Goal: Contribute content

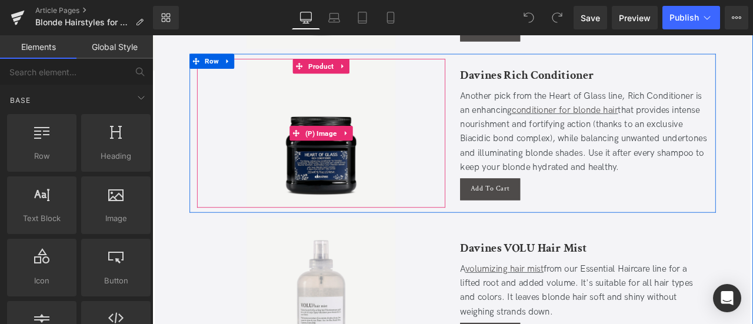
scroll to position [4235, 0]
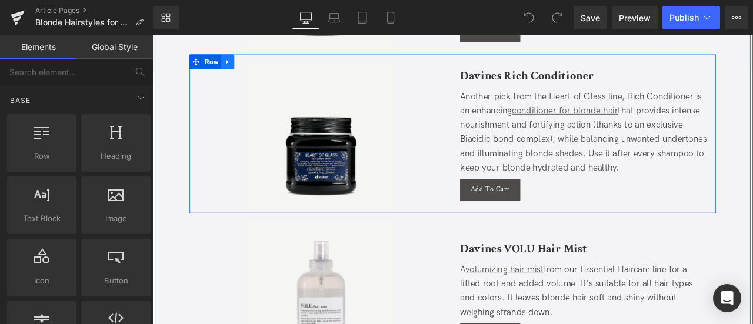
click at [238, 64] on icon at bounding box center [242, 67] width 8 height 9
click at [253, 64] on icon at bounding box center [257, 67] width 8 height 8
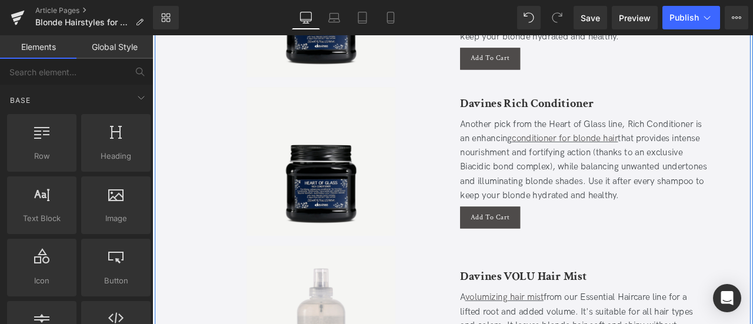
scroll to position [4398, 0]
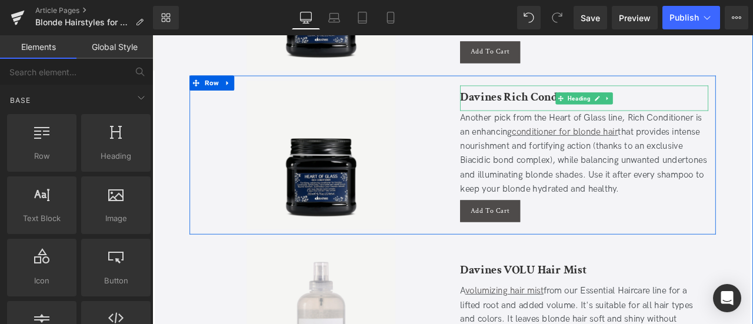
click at [562, 103] on b "Davines Rich Conditioner" at bounding box center [596, 108] width 158 height 18
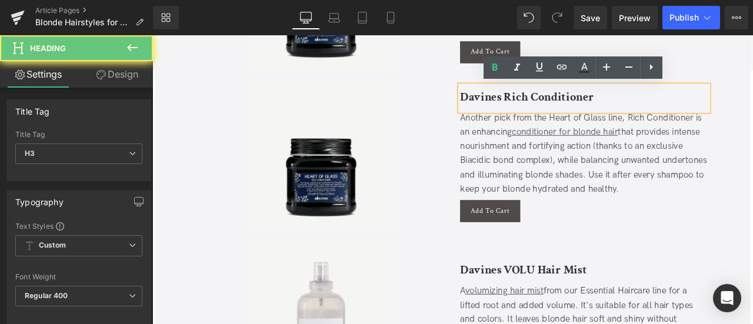
click at [562, 103] on b "Davines Rich Conditioner" at bounding box center [596, 108] width 158 height 18
click at [572, 108] on b "Davines Rich Conditioner" at bounding box center [596, 108] width 158 height 18
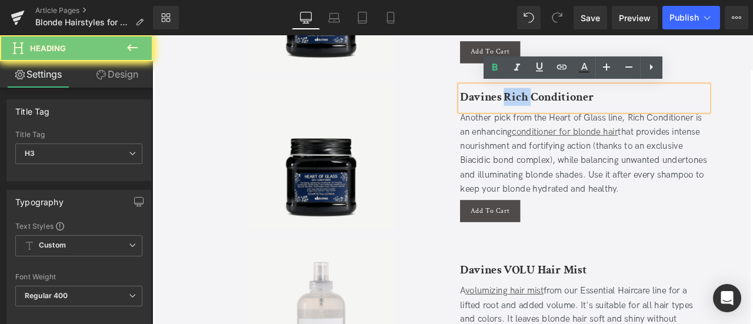
click at [572, 108] on b "Davines Rich Conditioner" at bounding box center [596, 108] width 158 height 18
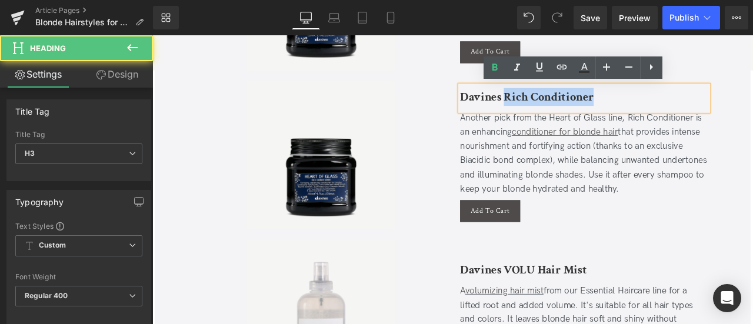
click at [682, 104] on h3 "Davines Rich Conditioner" at bounding box center [664, 108] width 294 height 21
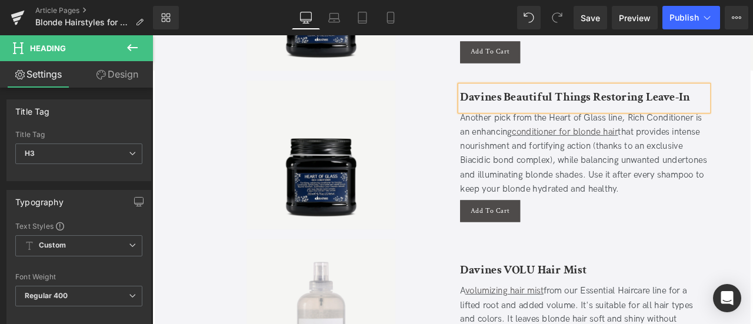
scroll to position [4393, 0]
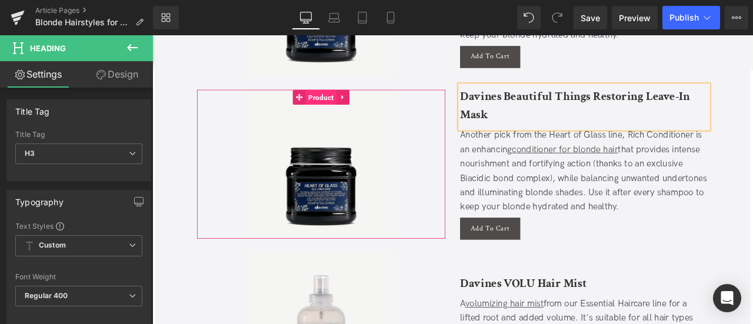
click at [346, 109] on span "Product" at bounding box center [352, 109] width 36 height 18
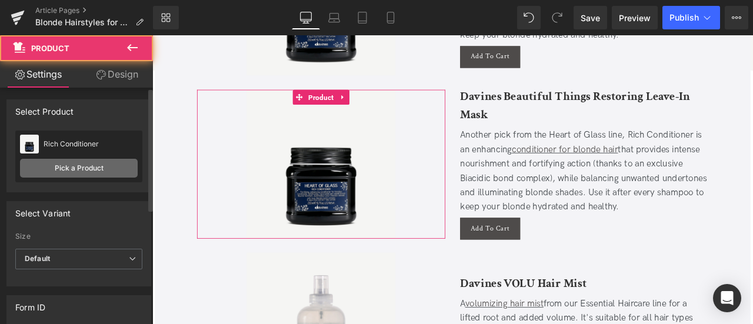
click at [129, 174] on link "Pick a Product" at bounding box center [79, 168] width 118 height 19
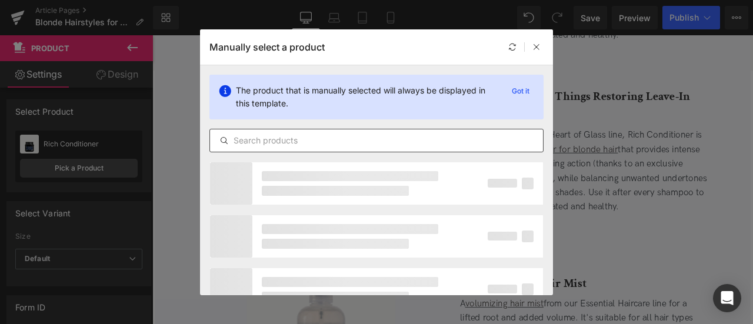
click at [296, 134] on input "text" at bounding box center [376, 141] width 333 height 14
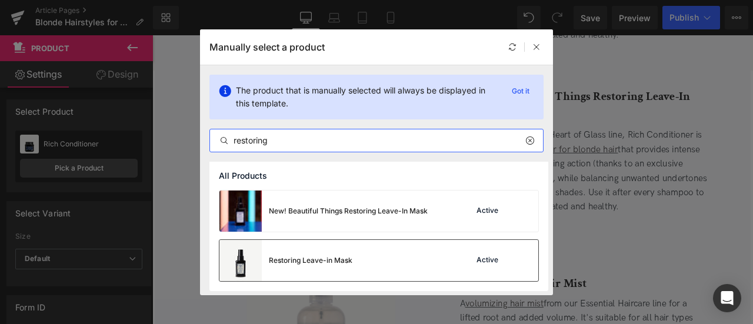
type input "restoring"
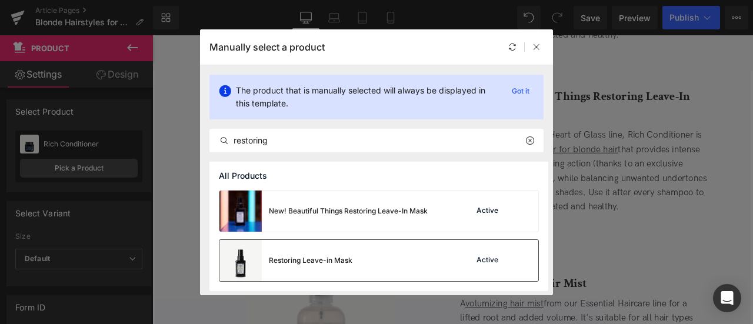
click at [311, 264] on div "Restoring Leave-in Mask" at bounding box center [311, 260] width 84 height 11
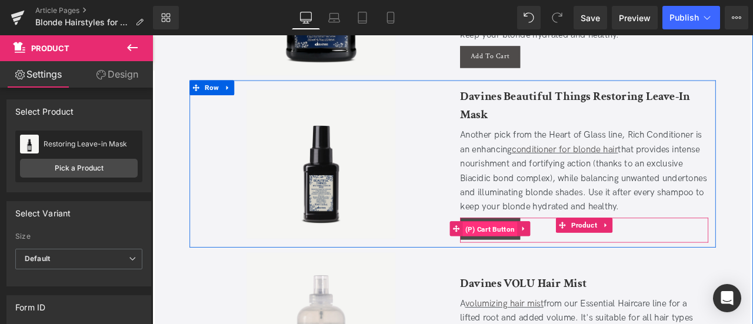
click at [554, 262] on span "(P) Cart Button" at bounding box center [552, 266] width 65 height 18
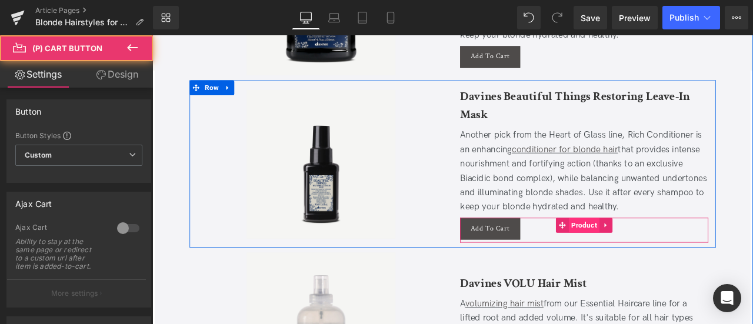
click at [654, 257] on span "Product" at bounding box center [664, 261] width 36 height 18
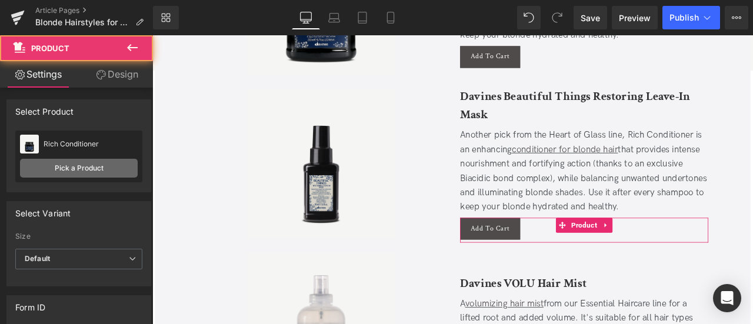
click at [98, 162] on link "Pick a Product" at bounding box center [79, 168] width 118 height 19
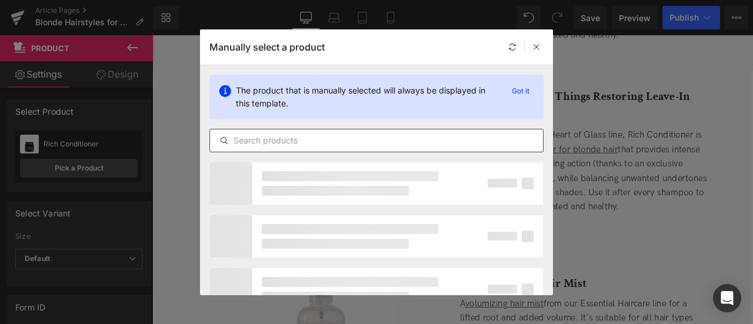
click at [298, 144] on input "text" at bounding box center [376, 141] width 333 height 14
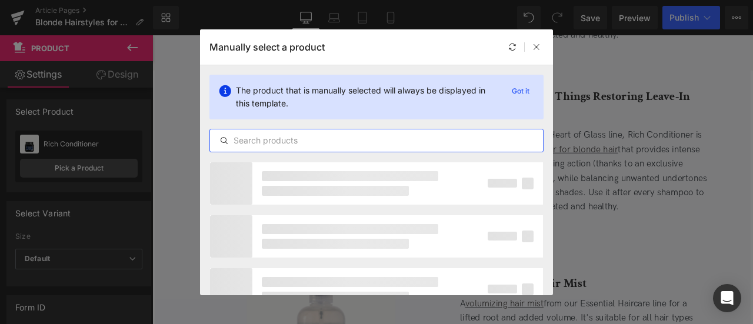
paste input "restoring"
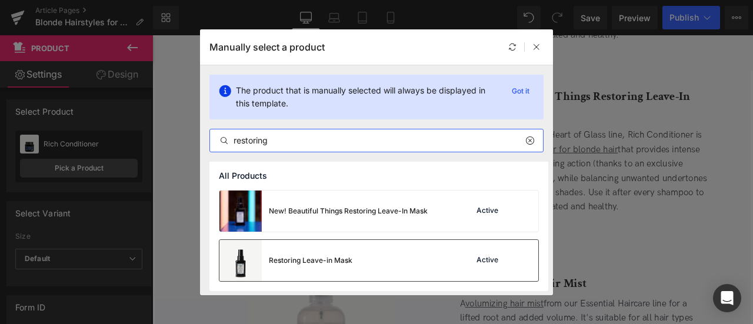
type input "restoring"
click at [305, 250] on div "Restoring Leave-in Mask" at bounding box center [285, 260] width 133 height 41
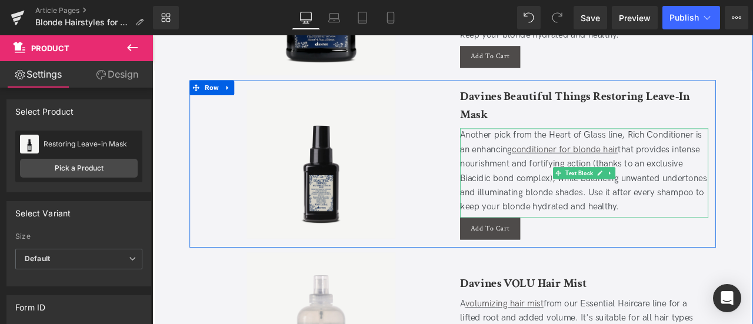
click at [527, 174] on div "Another pick from the Heart of Glass line, Rich Conditioner is an enhancing con…" at bounding box center [664, 197] width 294 height 102
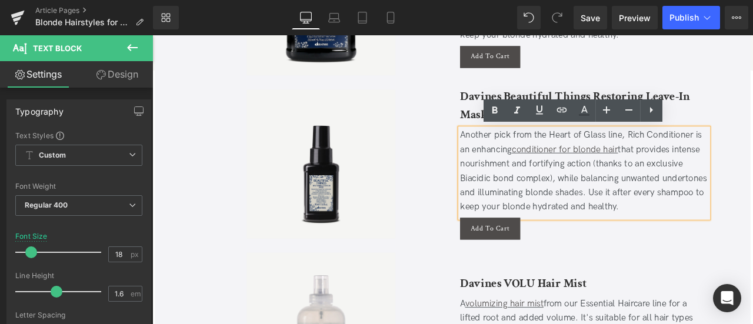
click at [517, 155] on div "Another pick from the Heart of Glass line, Rich Conditioner is an enhancing con…" at bounding box center [664, 197] width 294 height 102
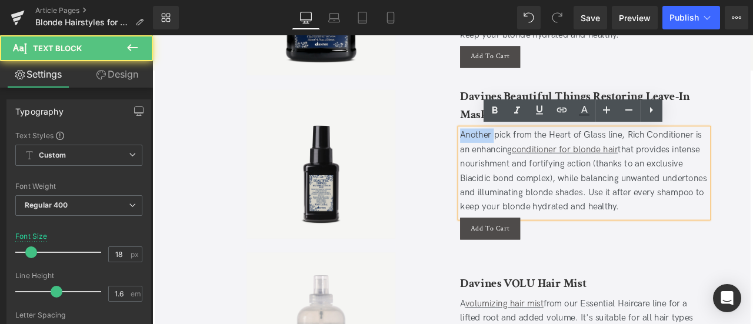
click at [517, 155] on div "Another pick from the Heart of Glass line, Rich Conditioner is an enhancing con…" at bounding box center [664, 197] width 294 height 102
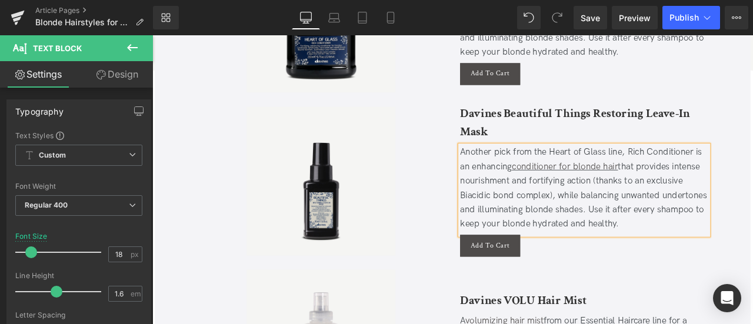
scroll to position [4367, 0]
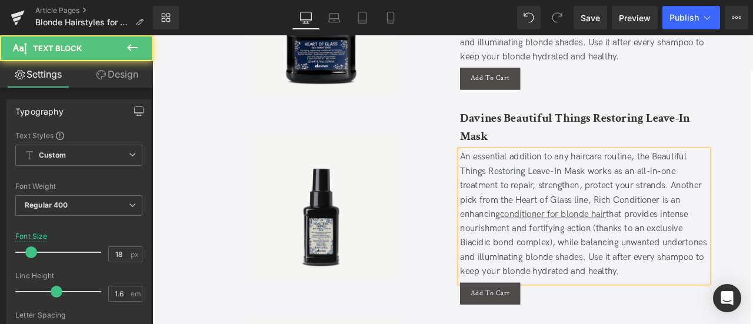
click at [665, 213] on div "An essential addition to any haircare routine, the Beautiful Things Restoring L…" at bounding box center [664, 248] width 294 height 152
click at [752, 211] on div "An essential addition to any haircare routine, the Beautiful Things Restoring L…" at bounding box center [664, 248] width 294 height 152
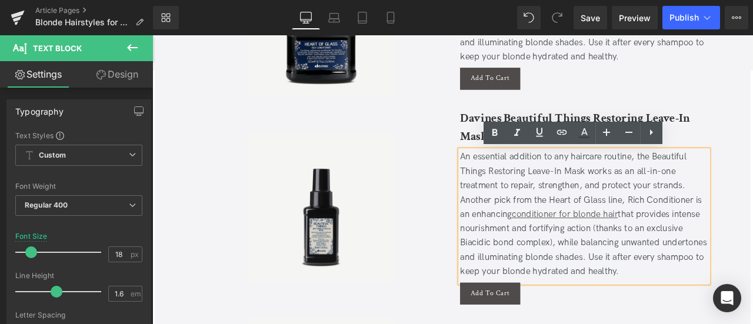
click at [728, 197] on div "An essential addition to any haircare routine, the Beautiful Things Restoring L…" at bounding box center [664, 248] width 294 height 152
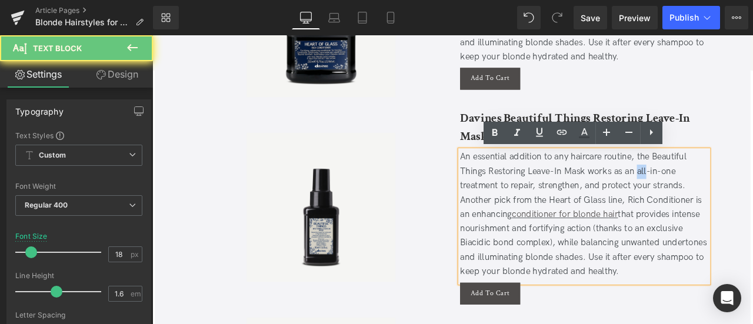
click at [728, 197] on div "An essential addition to any haircare routine, the Beautiful Things Restoring L…" at bounding box center [664, 248] width 294 height 152
click at [547, 210] on div "An essential addition to any haircare routine, the Beautiful Things Restoring L…" at bounding box center [664, 248] width 294 height 152
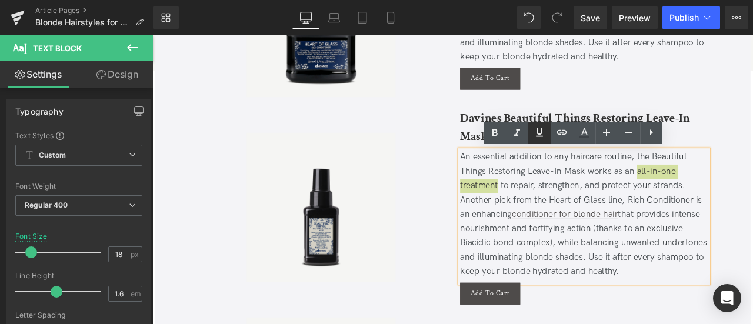
click at [540, 130] on icon at bounding box center [539, 132] width 14 height 14
click at [559, 134] on icon at bounding box center [562, 132] width 10 height 5
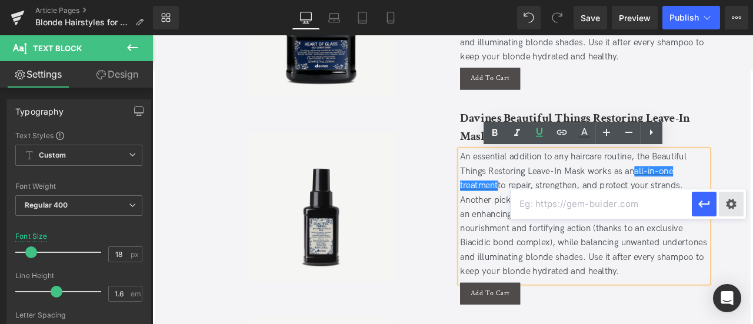
click at [733, 0] on div "Text Color Highlight Color #333333 Edit or remove link: Edit - Unlink - Cancel" at bounding box center [376, 0] width 753 height 0
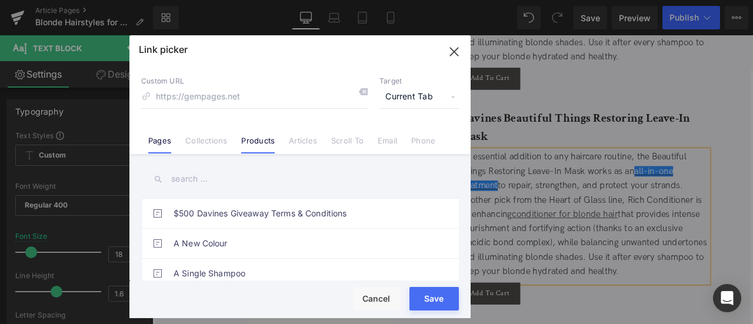
click at [261, 149] on link "Products" at bounding box center [258, 145] width 34 height 18
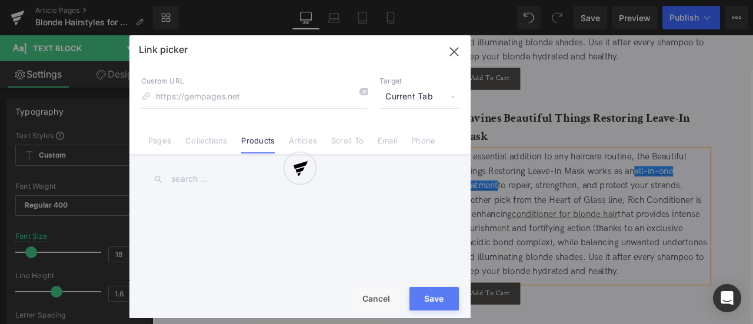
click at [411, 87] on div at bounding box center [299, 176] width 341 height 283
click at [415, 92] on div at bounding box center [299, 176] width 341 height 283
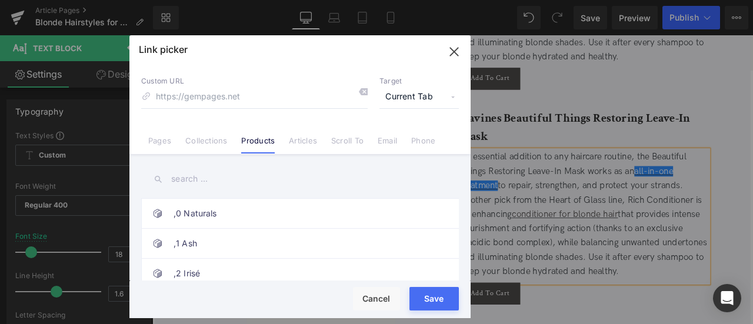
click at [415, 92] on span "Current Tab" at bounding box center [418, 97] width 79 height 22
click at [404, 131] on li "New Tab" at bounding box center [419, 139] width 91 height 21
click at [177, 185] on input "text" at bounding box center [300, 179] width 318 height 26
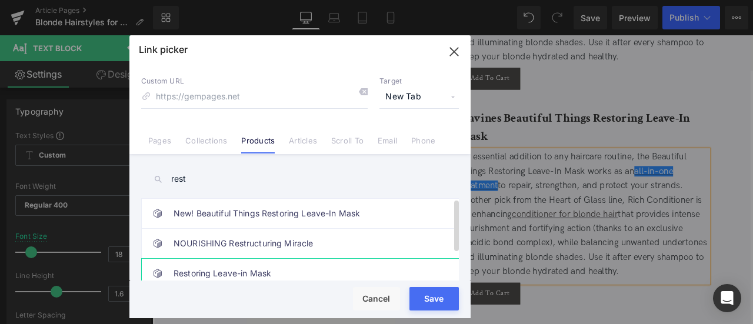
type input "rest"
click at [251, 271] on link "Restoring Leave-in Mask" at bounding box center [303, 273] width 259 height 29
click at [420, 299] on button "Save" at bounding box center [433, 299] width 49 height 24
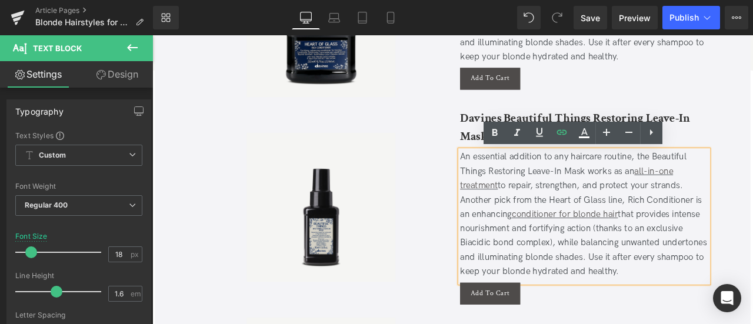
click at [571, 227] on div "An essential addition to any haircare routine, the Beautiful Things Restoring L…" at bounding box center [664, 248] width 294 height 152
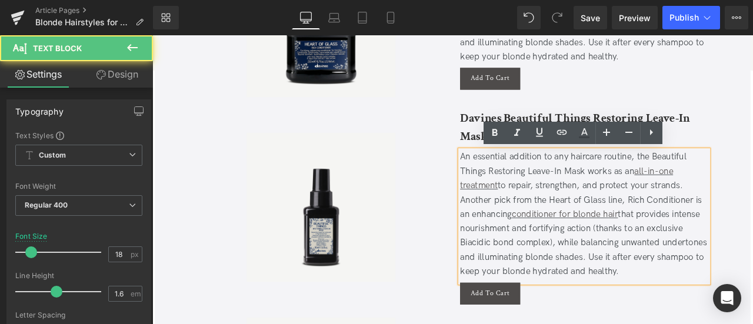
click at [697, 217] on div "An essential addition to any haircare routine, the Beautiful Things Restoring L…" at bounding box center [664, 248] width 294 height 152
click at [711, 219] on div "An essential addition to any haircare routine, the Beautiful Things Restoring L…" at bounding box center [664, 248] width 294 height 152
click at [752, 217] on div "An essential addition to any haircare routine, the Beautiful Things Restoring L…" at bounding box center [664, 248] width 294 height 152
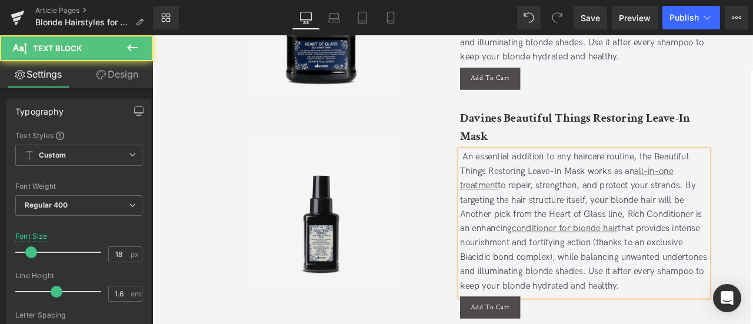
click at [752, 228] on div "An essential addition to any haircare routine, the Beautiful Things Restoring L…" at bounding box center [664, 256] width 294 height 169
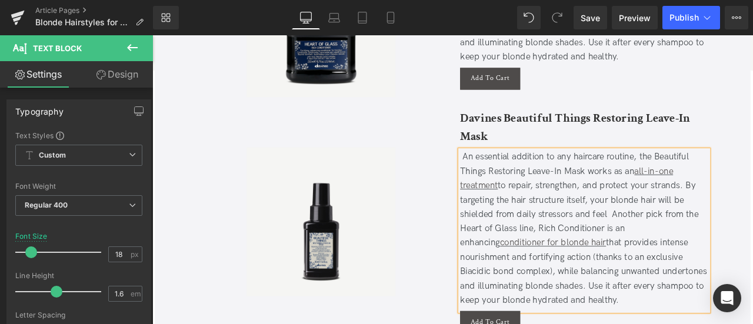
click at [681, 251] on div "An essential addition to any haircare routine, the Beautiful Things Restoring L…" at bounding box center [664, 265] width 294 height 187
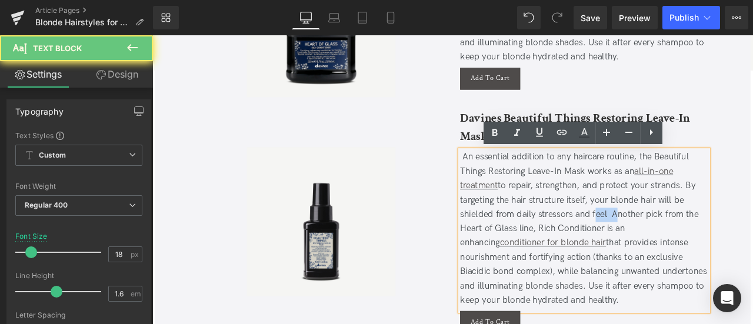
click at [681, 251] on div "An essential addition to any haircare routine, the Beautiful Things Restoring L…" at bounding box center [664, 265] width 294 height 187
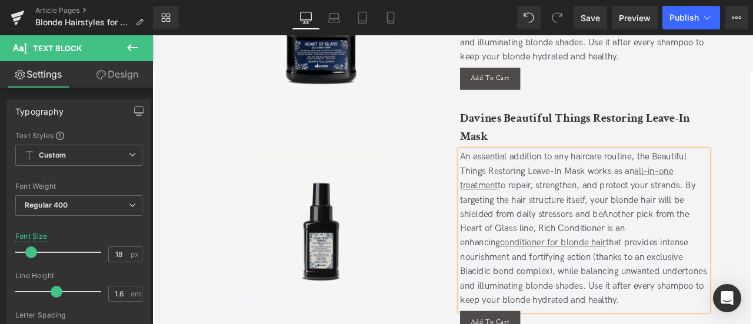
click at [681, 251] on div "An essential addition to any haircare routine, the Beautiful Things Restoring L…" at bounding box center [664, 265] width 294 height 187
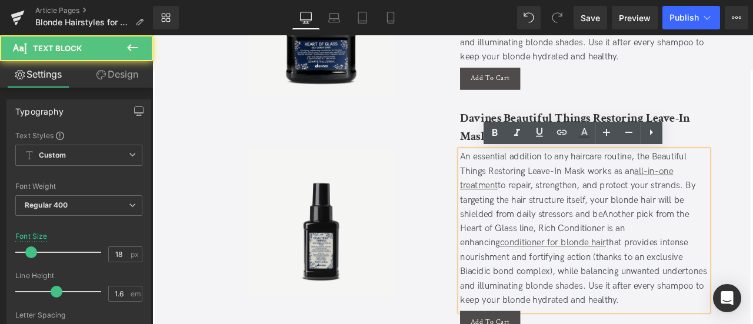
click at [687, 251] on div "An essential addition to any haircare routine, the Beautiful Things Restoring L…" at bounding box center [664, 265] width 294 height 187
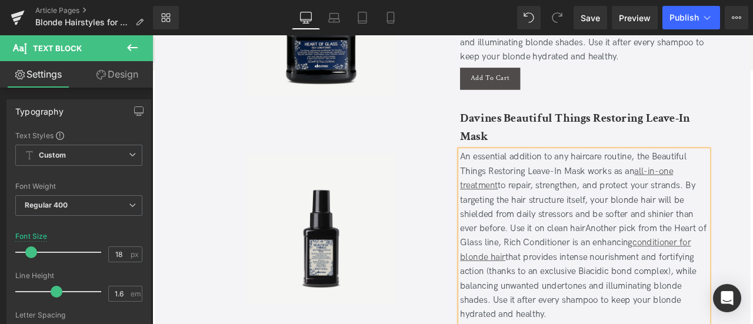
click at [625, 271] on div "An essential addition to any haircare routine, the Beautiful Things Restoring L…" at bounding box center [664, 274] width 294 height 204
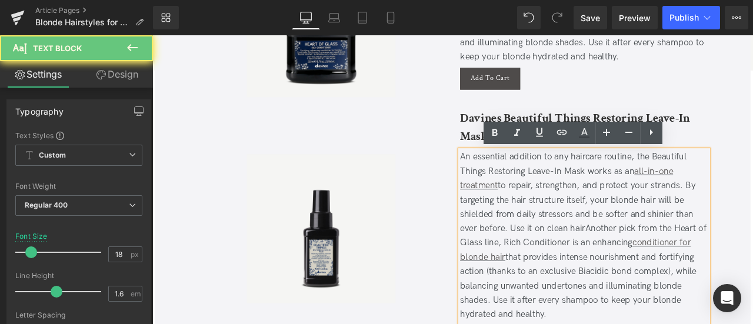
click at [665, 265] on div "An essential addition to any haircare routine, the Beautiful Things Restoring L…" at bounding box center [664, 274] width 294 height 204
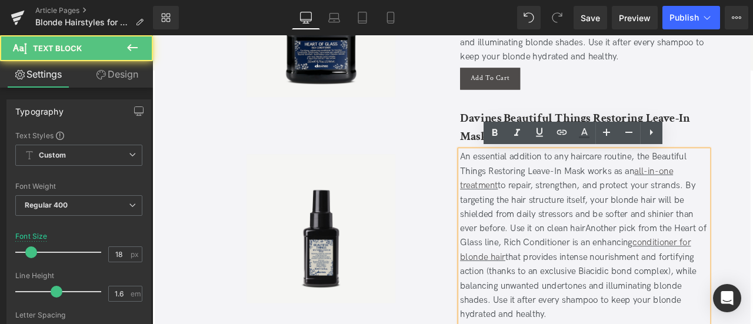
click at [665, 264] on div "An essential addition to any haircare routine, the Beautiful Things Restoring L…" at bounding box center [664, 274] width 294 height 204
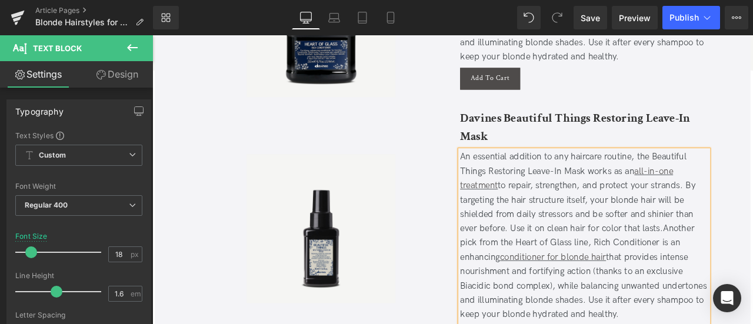
scroll to position [4418, 0]
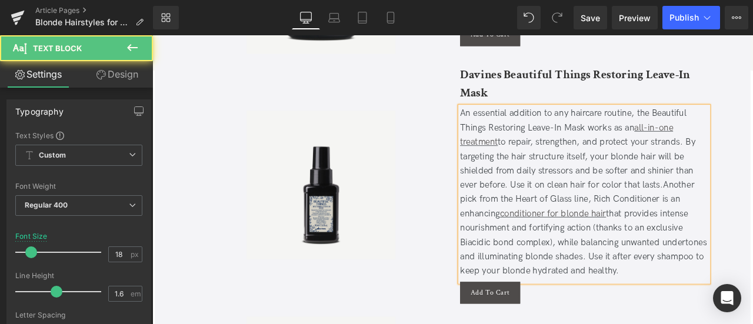
click at [720, 308] on div "An essential addition to any haircare routine, the Beautiful Things Restoring L…" at bounding box center [664, 222] width 294 height 204
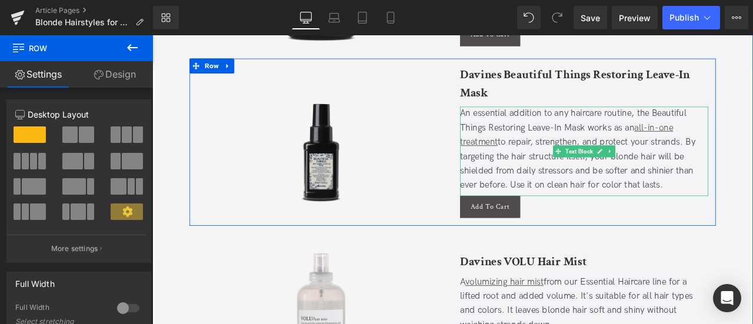
click at [607, 182] on div "An essential addition to any haircare routine, the Beautiful Things Restoring L…" at bounding box center [664, 171] width 294 height 102
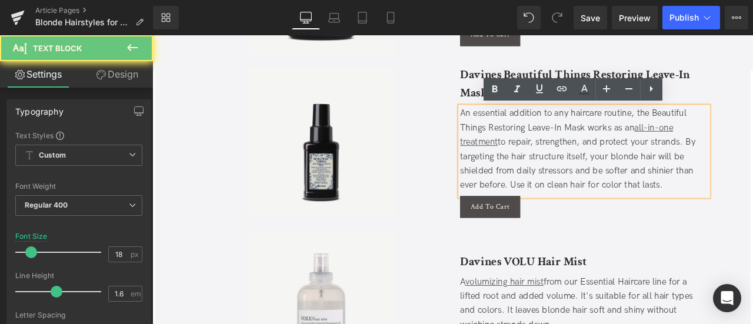
click at [653, 180] on div "An essential addition to any haircare routine, the Beautiful Things Restoring L…" at bounding box center [664, 171] width 294 height 102
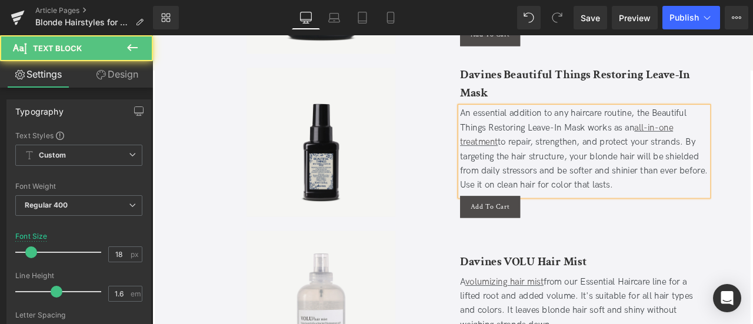
click at [716, 178] on div "An essential addition to any haircare routine, the Beautiful Things Restoring L…" at bounding box center [664, 171] width 294 height 102
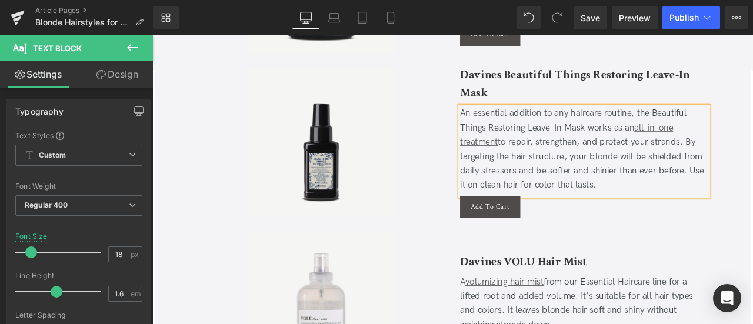
click at [608, 191] on div "An essential addition to any haircare routine, the Beautiful Things Restoring L…" at bounding box center [664, 171] width 294 height 102
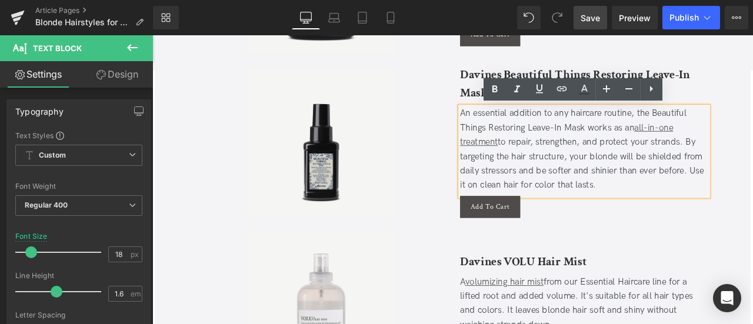
click at [590, 14] on span "Save" at bounding box center [590, 18] width 19 height 12
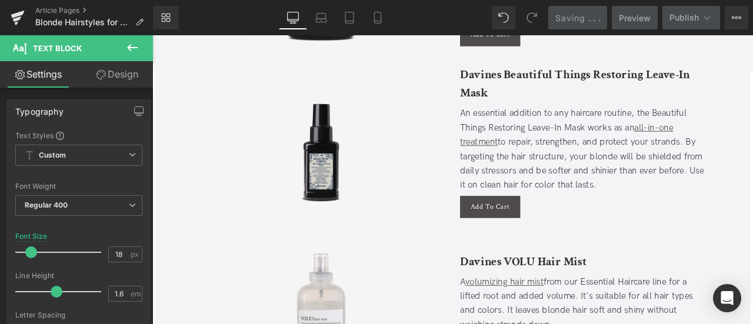
scroll to position [4375, 0]
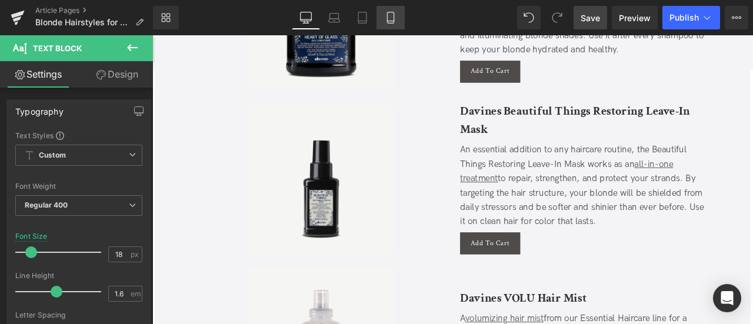
click at [390, 17] on icon at bounding box center [391, 18] width 12 height 12
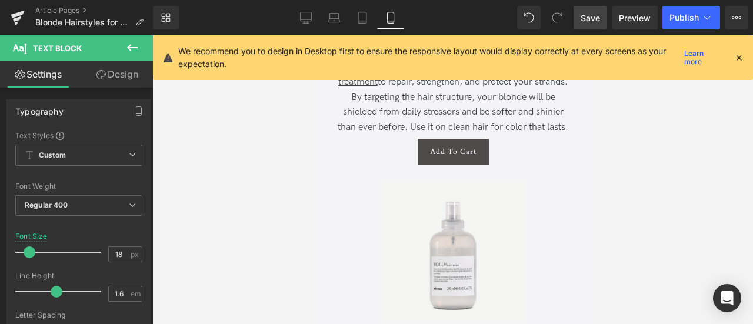
scroll to position [6608, 0]
